Goal: Task Accomplishment & Management: Manage account settings

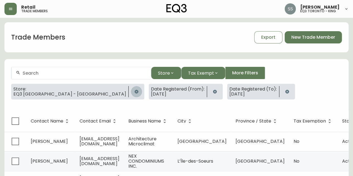
click at [131, 91] on button "button" at bounding box center [136, 91] width 11 height 11
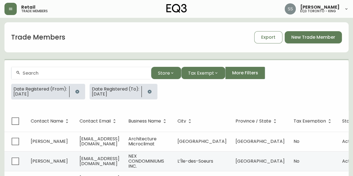
click at [78, 90] on icon "button" at bounding box center [77, 92] width 4 height 4
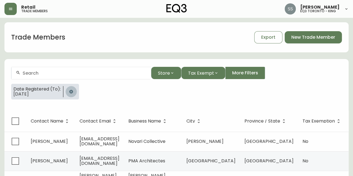
click at [71, 93] on icon "button" at bounding box center [71, 92] width 4 height 4
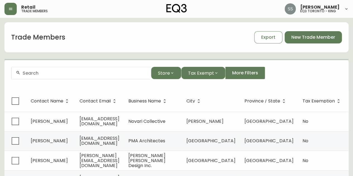
click at [75, 69] on div at bounding box center [81, 73] width 140 height 13
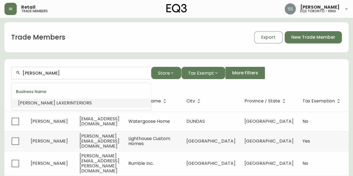
click at [69, 105] on span "INTERIORS" at bounding box center [80, 103] width 22 height 6
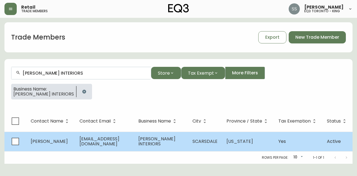
type input "[PERSON_NAME] INTERIORS"
click at [141, 147] on td "[PERSON_NAME] INTERIORS" at bounding box center [161, 142] width 54 height 20
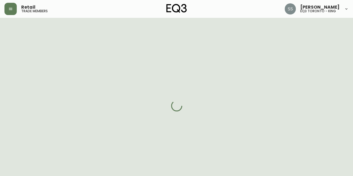
select select "NY"
select select "US"
select select "US_EN"
select select "Other"
select select "Interior Designer"
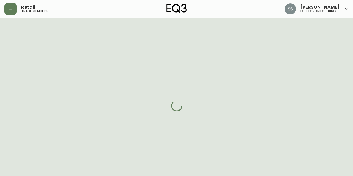
select select "cm48zha2033ze0170ss7kujjb"
select select "true"
select select "2"
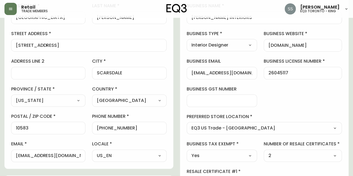
scroll to position [195, 0]
